Goal: Use online tool/utility: Utilize a website feature to perform a specific function

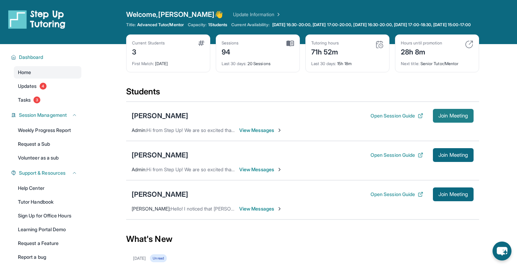
click at [461, 118] on span "Join Meeting" at bounding box center [453, 116] width 30 height 4
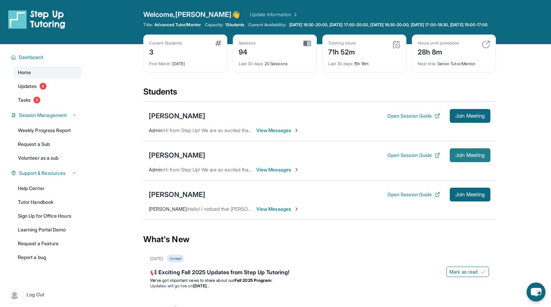
click at [473, 157] on span "Join Meeting" at bounding box center [470, 155] width 30 height 4
